Goal: Task Accomplishment & Management: Use online tool/utility

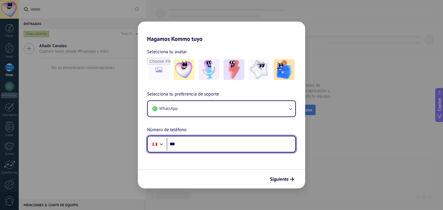
click at [231, 145] on input "***" at bounding box center [231, 144] width 128 height 13
paste input "**********"
type input "**********"
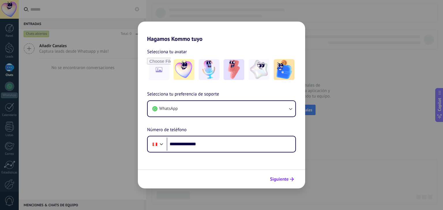
click at [277, 183] on button "Siguiente" at bounding box center [281, 180] width 29 height 10
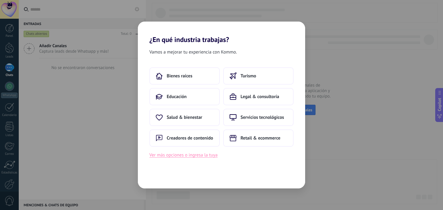
click at [210, 152] on button "Ver más opciones o ingresa la tuya" at bounding box center [183, 155] width 68 height 7
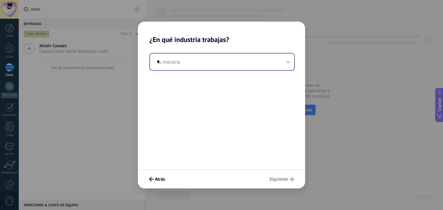
click at [217, 62] on input "*" at bounding box center [222, 62] width 144 height 17
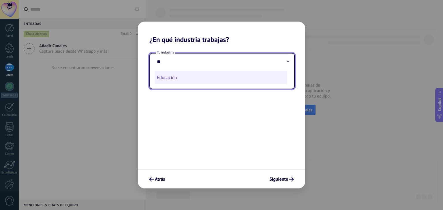
click at [178, 76] on li "Educación" at bounding box center [220, 77] width 133 height 13
type input "*********"
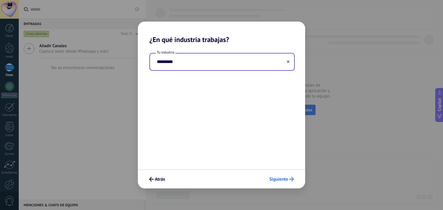
click at [281, 180] on span "Siguiente" at bounding box center [278, 179] width 19 height 4
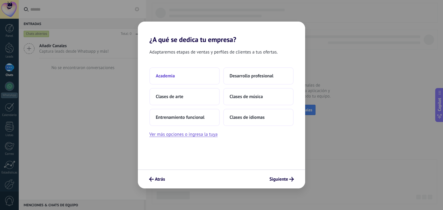
click at [195, 77] on button "Academia" at bounding box center [184, 75] width 70 height 17
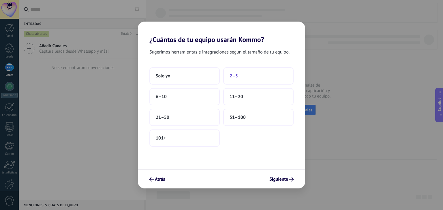
click at [230, 76] on span "2–5" at bounding box center [233, 76] width 8 height 6
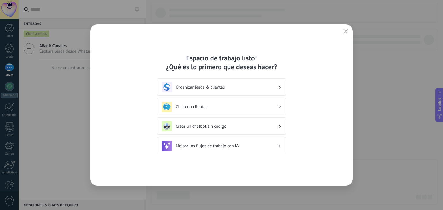
click at [247, 92] on div "Organizar leads & clientes" at bounding box center [221, 87] width 120 height 10
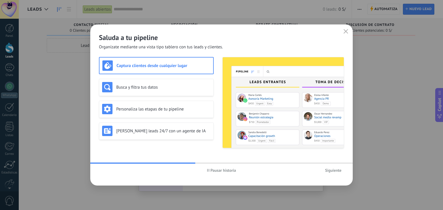
click at [339, 169] on span "Siguiente" at bounding box center [333, 171] width 16 height 4
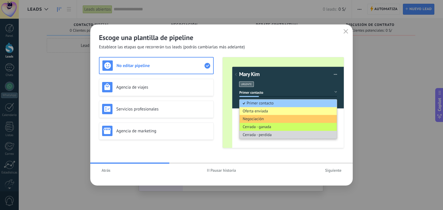
click at [339, 169] on span "Siguiente" at bounding box center [333, 171] width 16 height 4
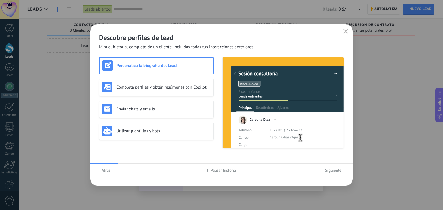
click at [339, 169] on span "Siguiente" at bounding box center [333, 171] width 16 height 4
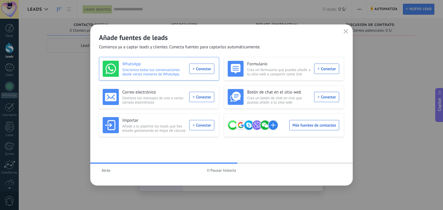
click at [209, 67] on div "WhatsApp Sincroniza todas tus conversaciones desde varios números de WhatsApp. …" at bounding box center [158, 69] width 111 height 16
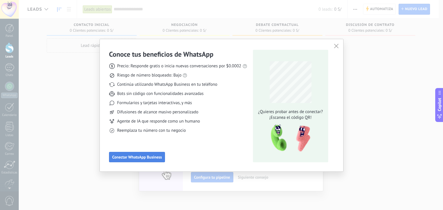
click at [157, 158] on span "Conectar WhatsApp Business" at bounding box center [137, 157] width 50 height 4
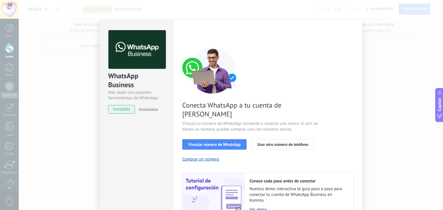
scroll to position [25, 0]
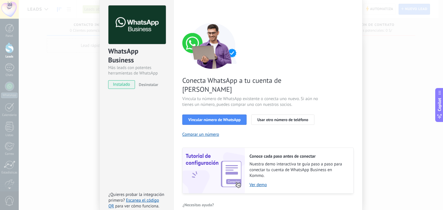
click at [383, 78] on div "WhatsApp Business Más leads con potentes herramientas de WhatsApp instalado Des…" at bounding box center [231, 105] width 424 height 210
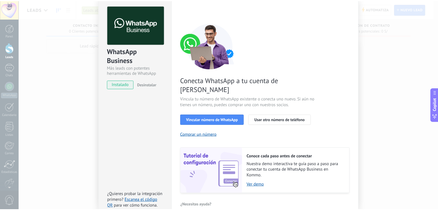
scroll to position [0, 0]
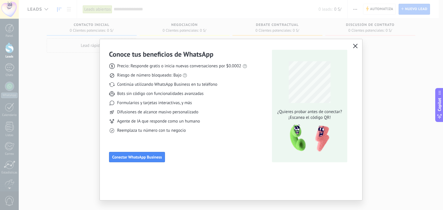
click at [355, 45] on icon "button" at bounding box center [355, 46] width 5 height 5
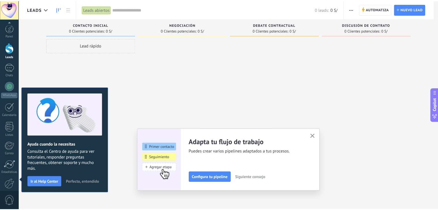
scroll to position [29, 0]
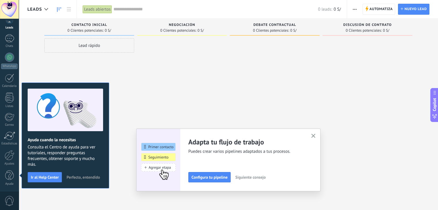
click at [316, 135] on icon "button" at bounding box center [313, 136] width 4 height 4
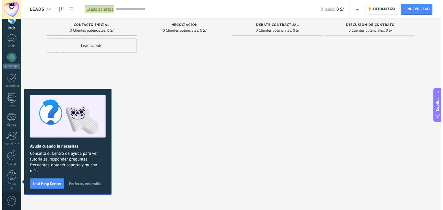
scroll to position [0, 0]
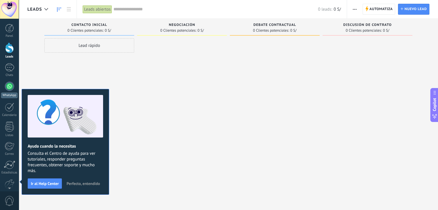
click at [10, 90] on div at bounding box center [9, 86] width 9 height 9
